Goal: Transaction & Acquisition: Purchase product/service

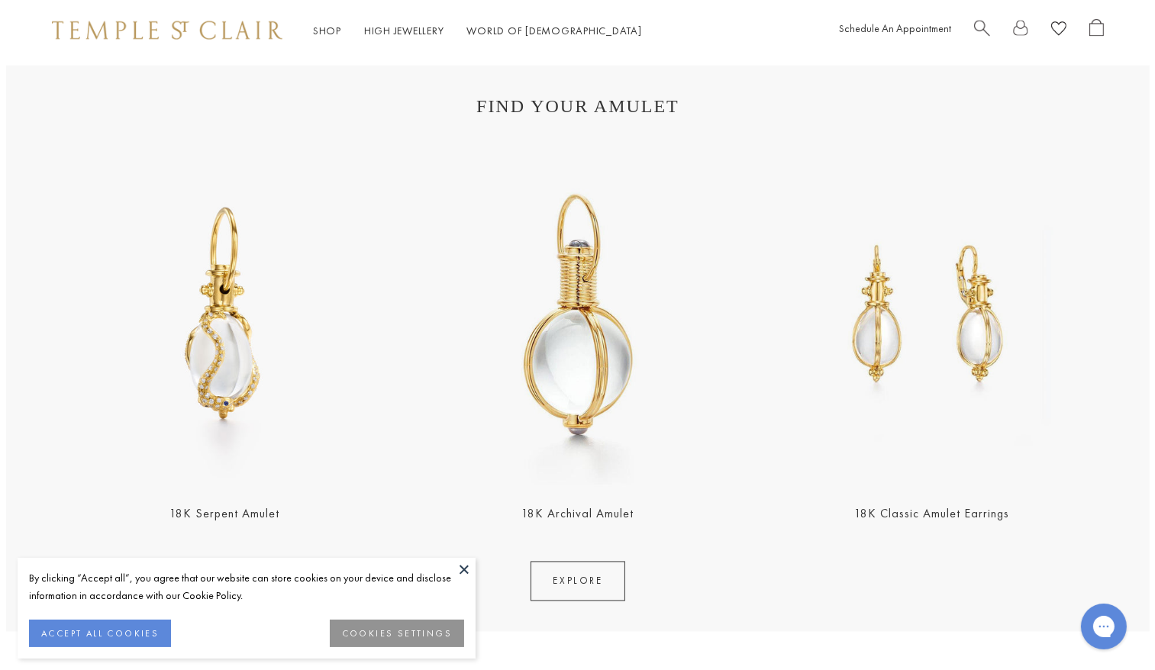
scroll to position [2990, 0]
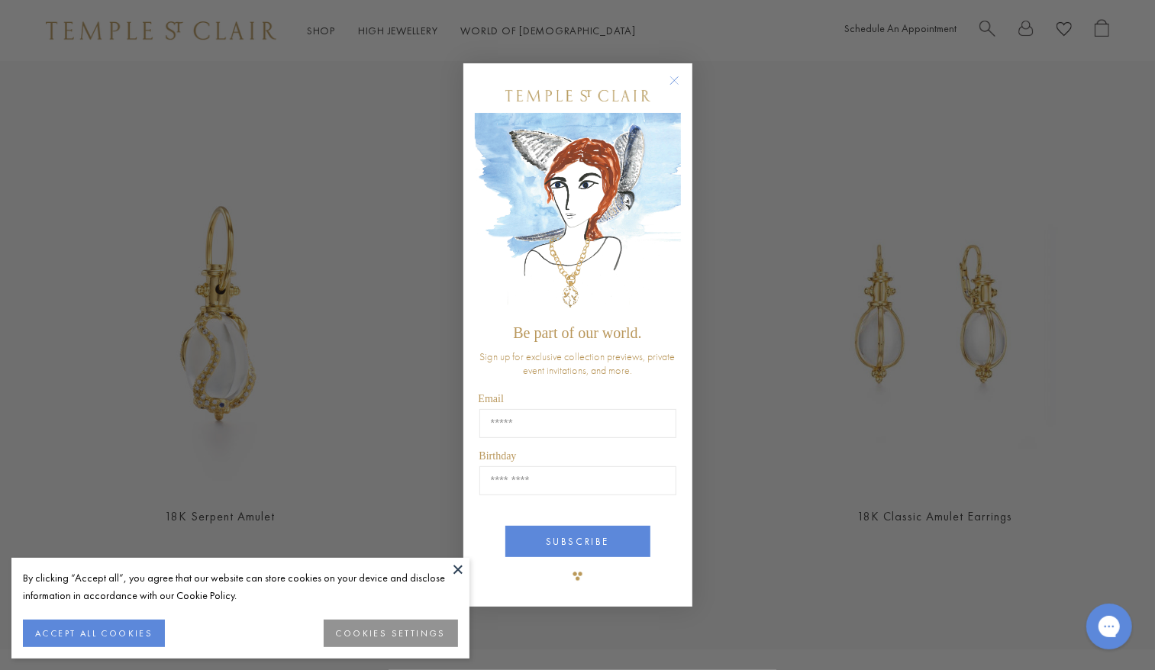
click at [670, 78] on circle "Close dialog" at bounding box center [674, 81] width 18 height 18
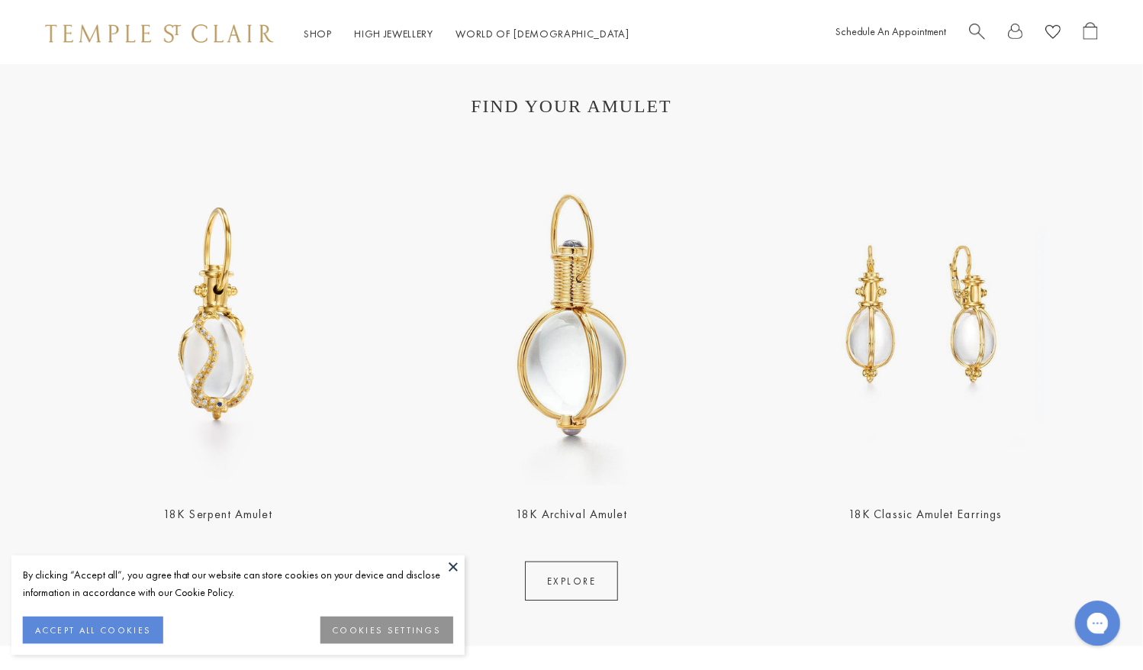
scroll to position [2982, 0]
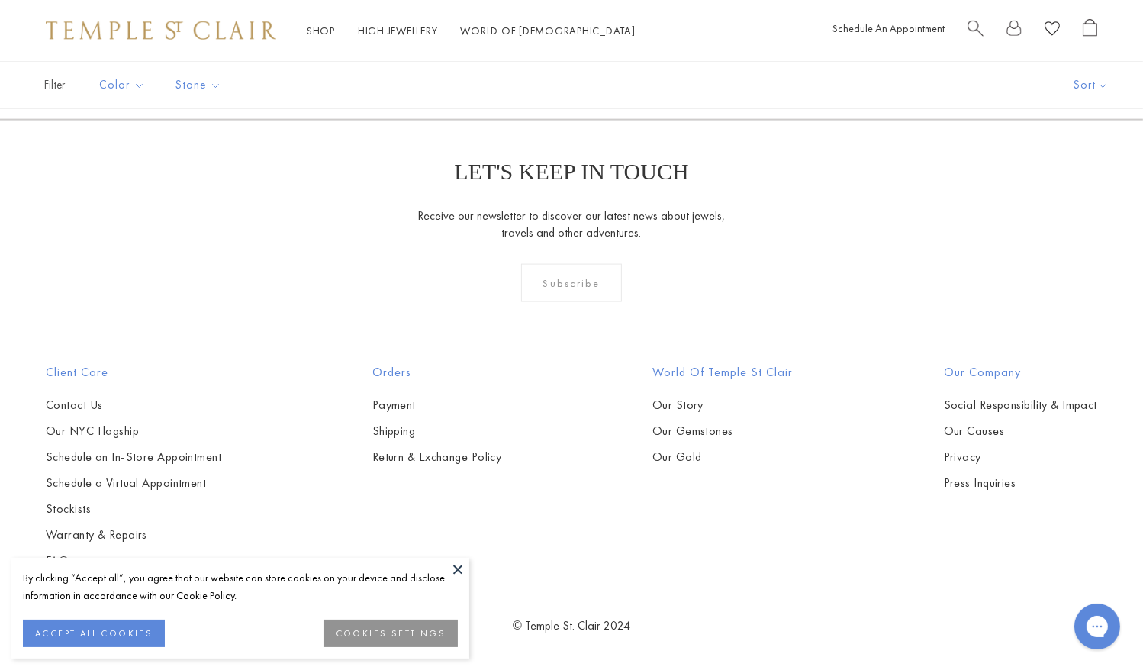
scroll to position [7099, 0]
click at [579, 58] on link "3" at bounding box center [597, 37] width 50 height 42
click at [652, 55] on span "3" at bounding box center [645, 37] width 48 height 35
click at [599, 58] on link "2" at bounding box center [597, 37] width 50 height 42
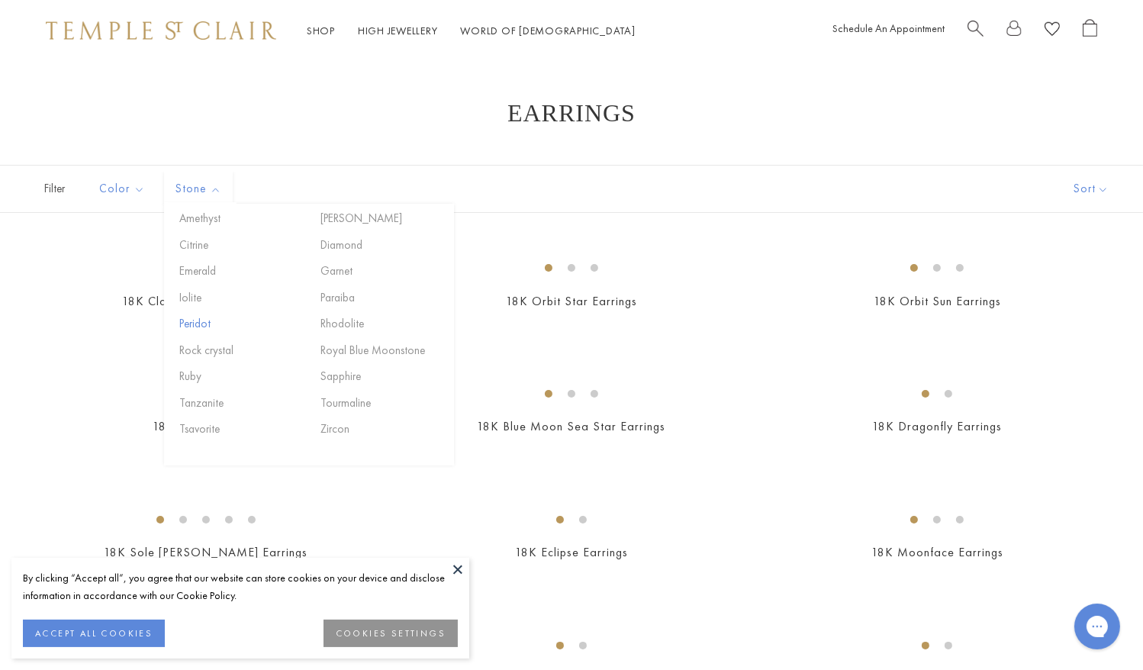
click at [197, 320] on button "Peridot" at bounding box center [241, 324] width 130 height 18
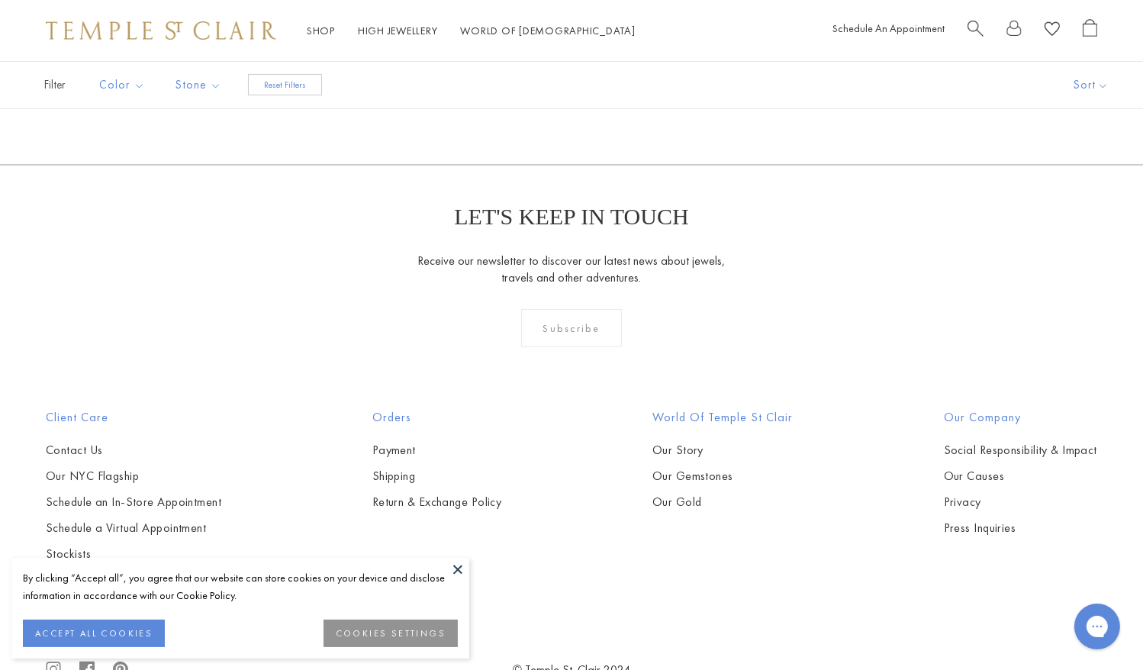
scroll to position [229, 0]
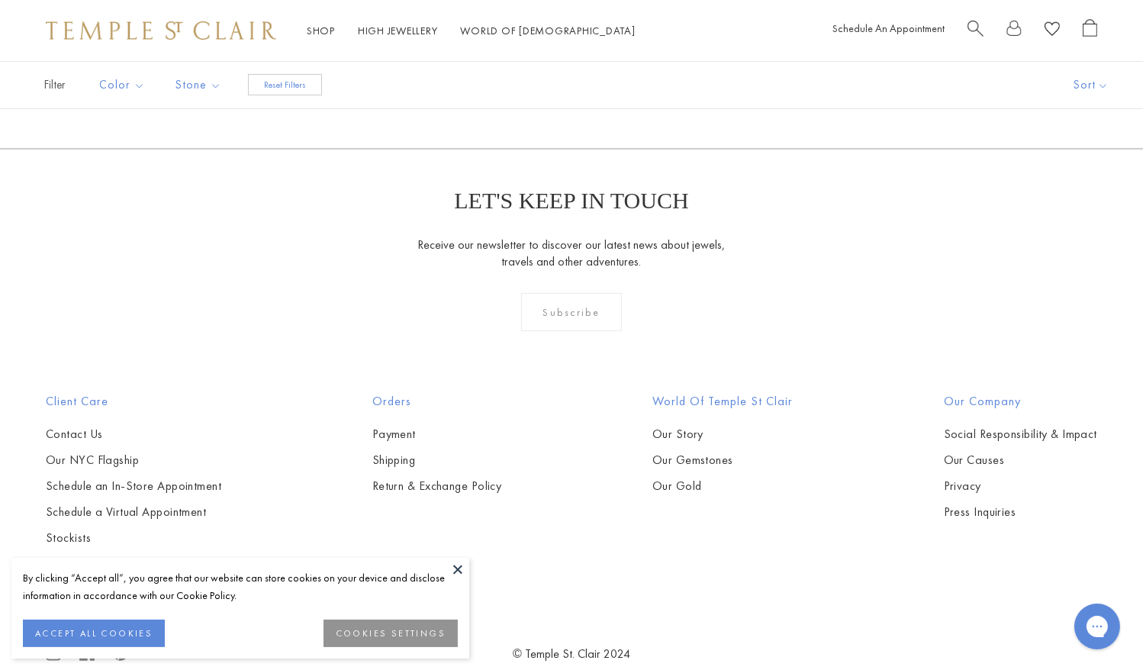
click at [203, 80] on link "18K Dynasty Drop Earrings" at bounding box center [205, 72] width 151 height 16
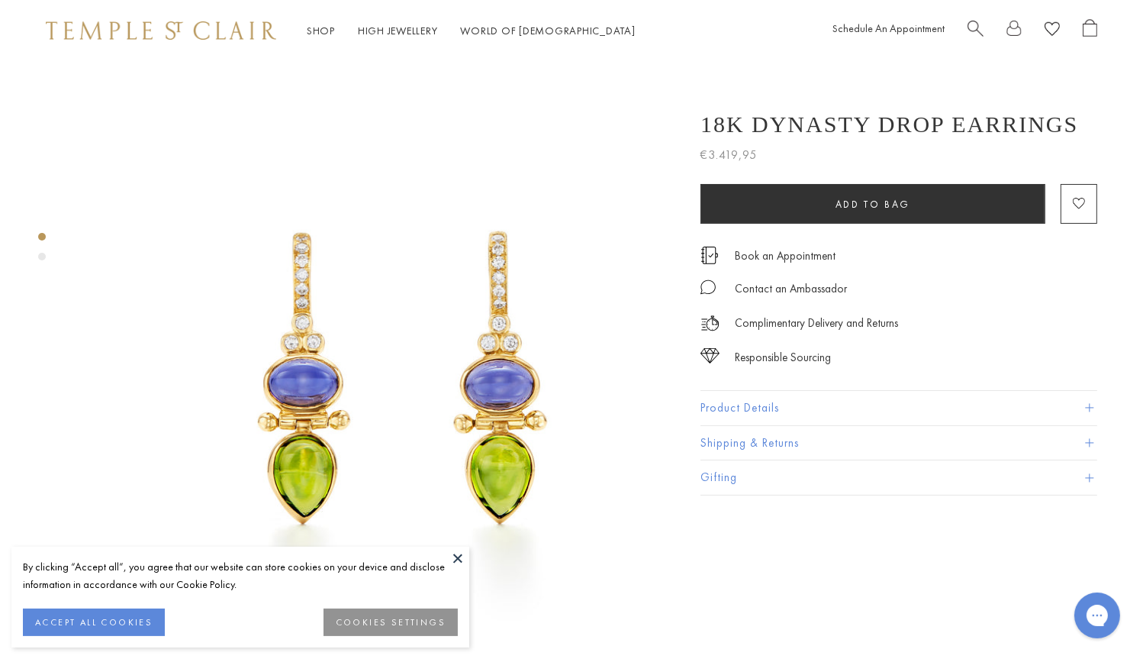
click at [1090, 409] on span at bounding box center [1089, 408] width 8 height 8
